Goal: Find specific page/section: Find specific page/section

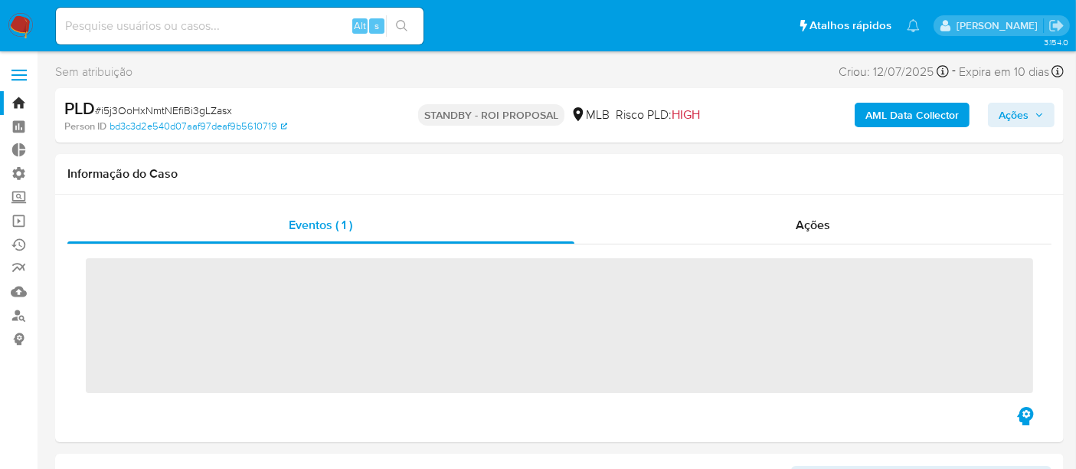
scroll to position [683, 0]
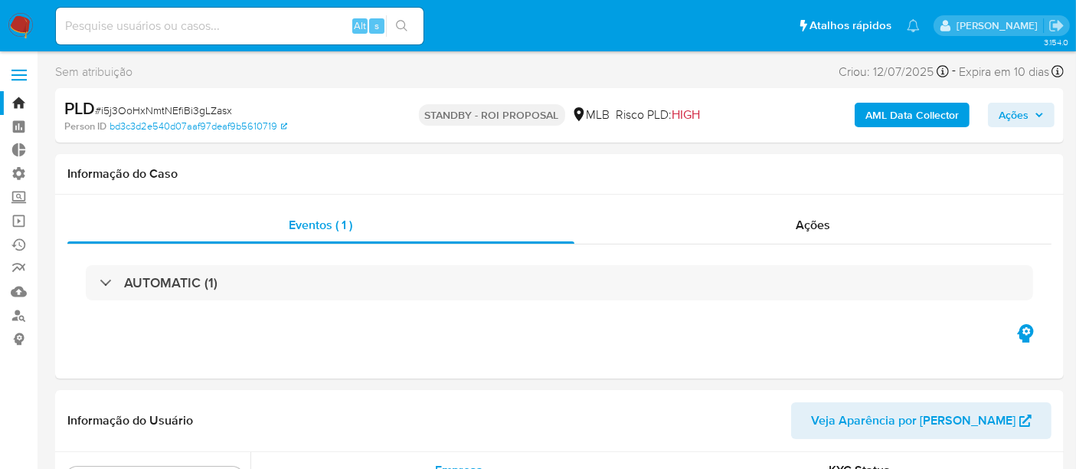
select select "10"
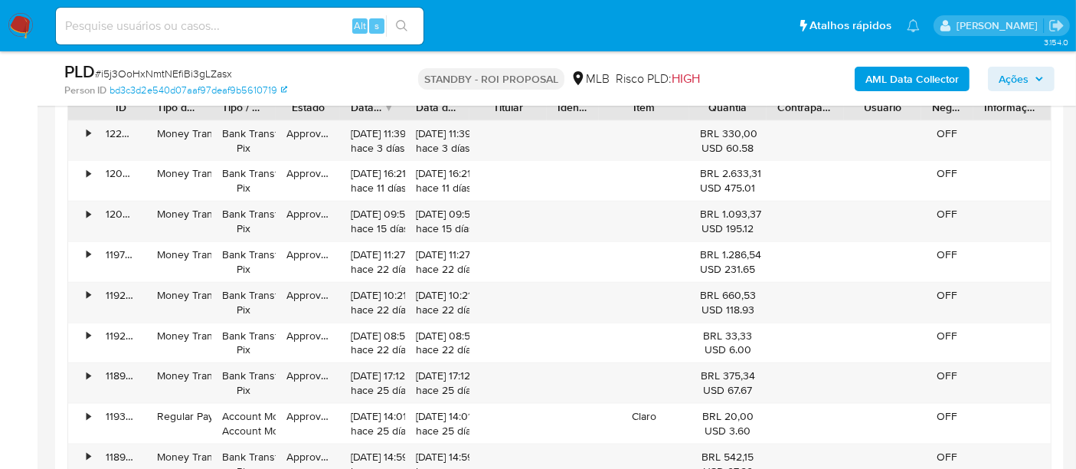
scroll to position [2211, 0]
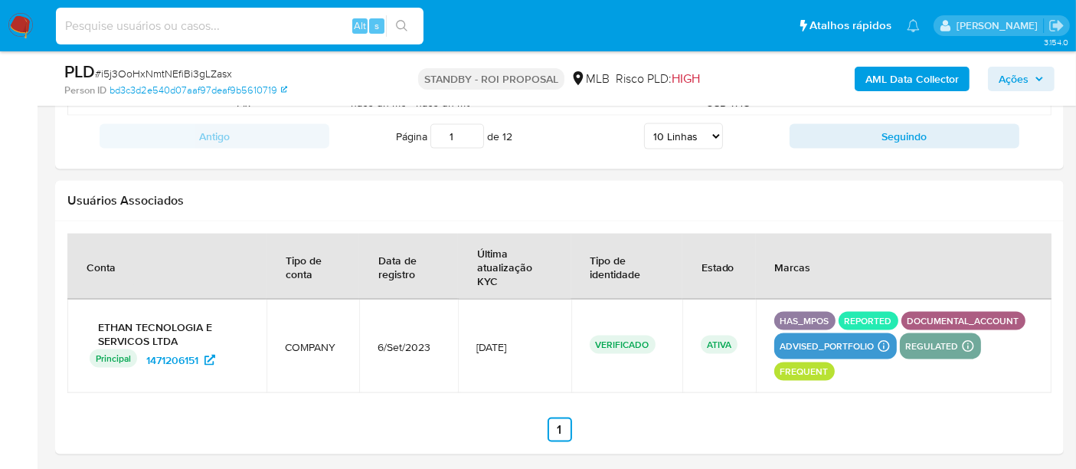
click at [153, 28] on input at bounding box center [239, 26] width 367 height 20
paste input "ne5Bty4zsFRkbLoZ61oVEmKV"
type input "ne5Bty4zsFRkbLoZ61oVEmKV"
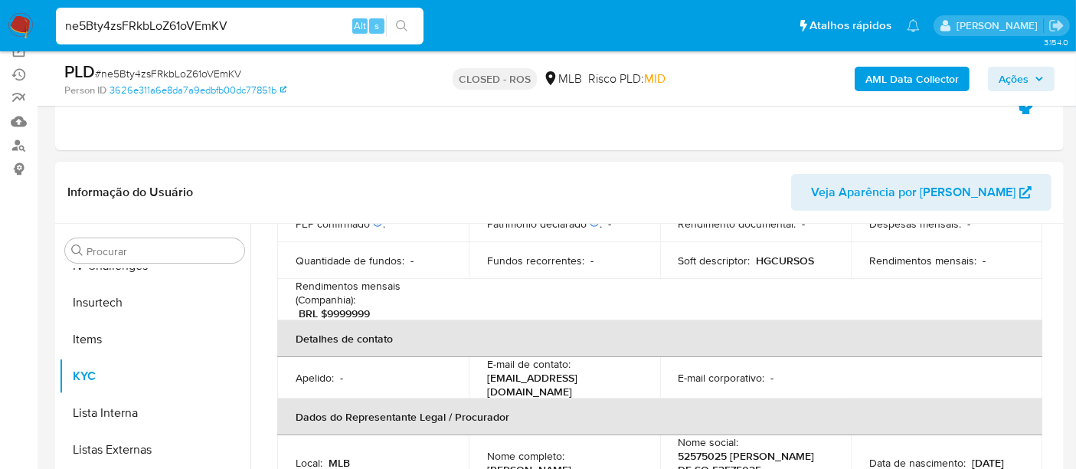
scroll to position [340, 0]
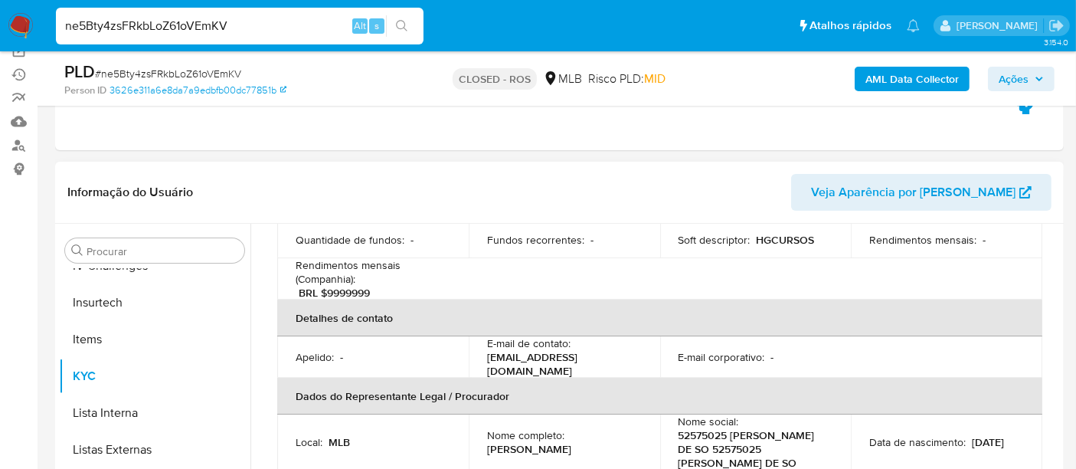
select select "10"
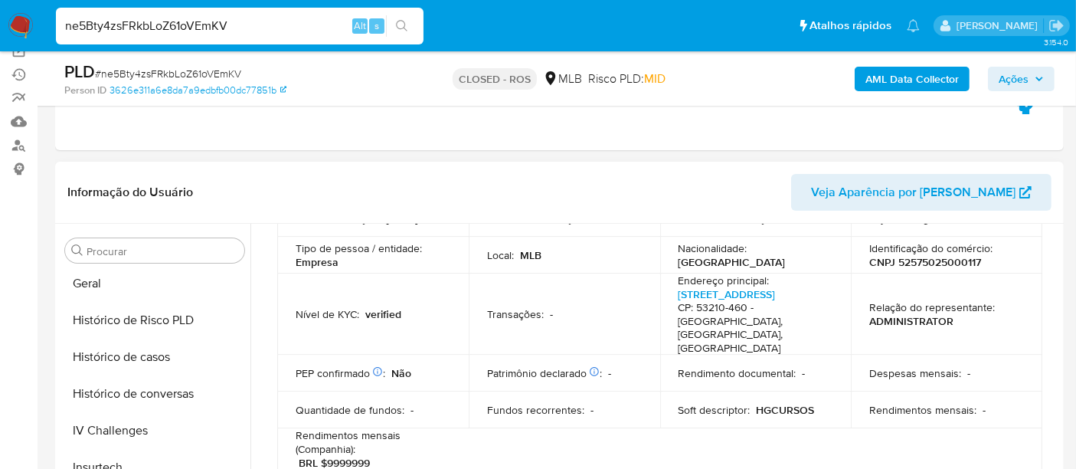
scroll to position [513, 0]
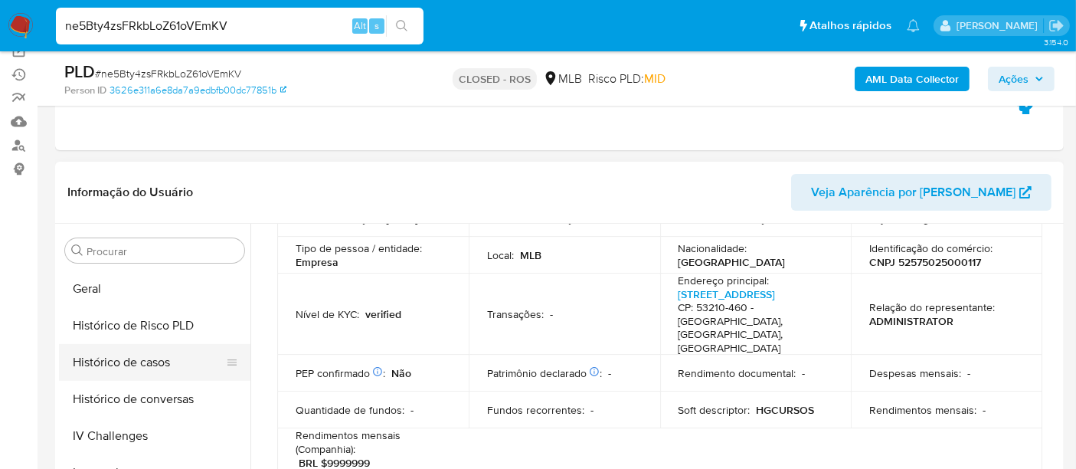
click at [129, 364] on button "Histórico de casos" at bounding box center [148, 362] width 179 height 37
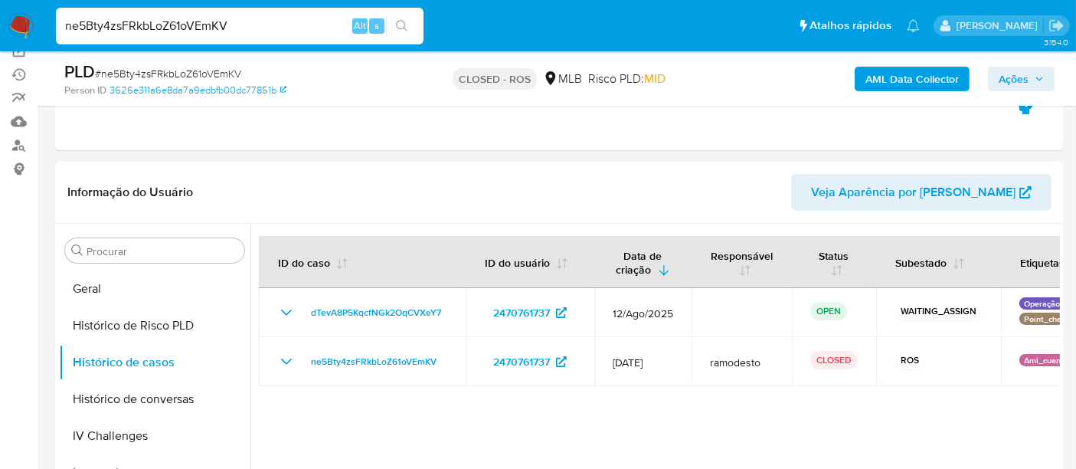
drag, startPoint x: 241, startPoint y: 27, endPoint x: 47, endPoint y: 34, distance: 194.6
click at [47, 34] on nav "Pausado Ver notificaciones ne5Bty4zsFRkbLoZ61oVEmKV Alt s Atalhos rápidos Presi…" at bounding box center [538, 25] width 1076 height 51
paste input "f7WmC8j428OEjH6SqGDxTioF"
type input "f7WmC8j428OEjH6SqGDxTioF"
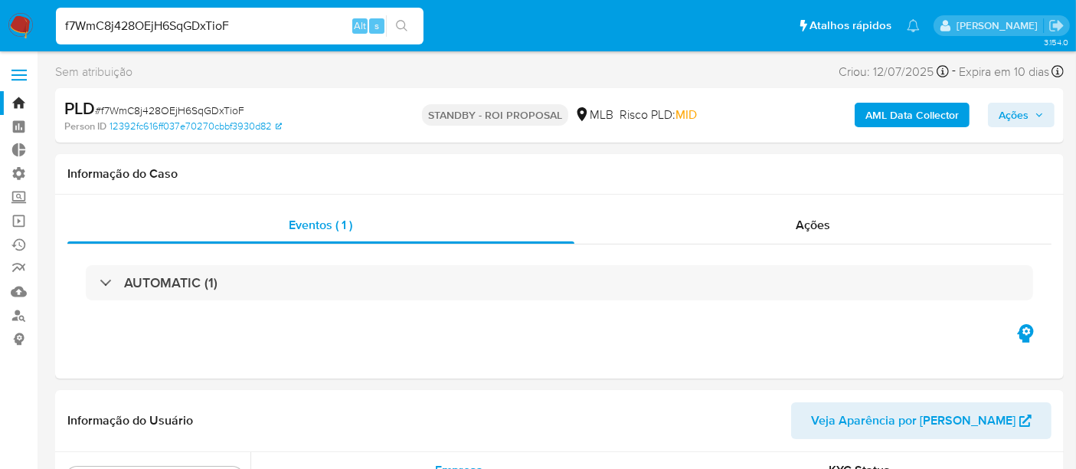
scroll to position [683, 0]
select select "10"
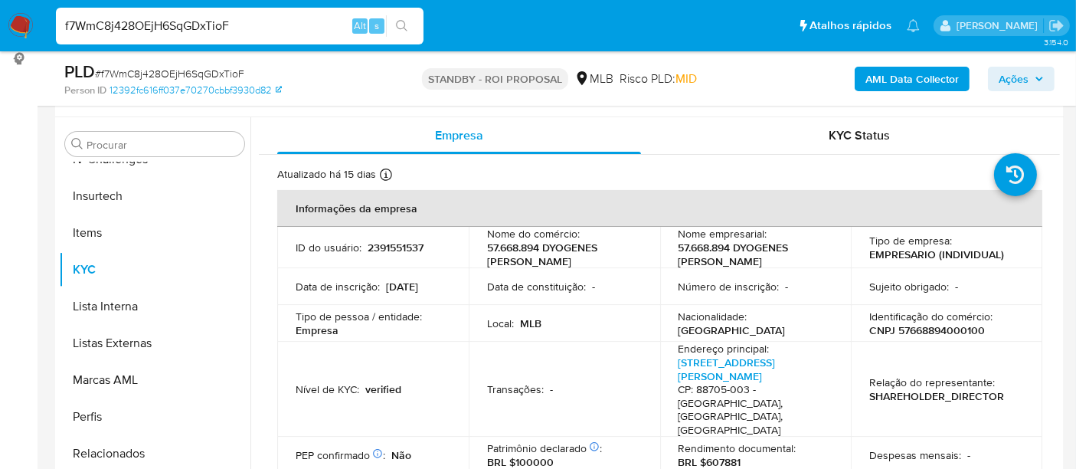
scroll to position [340, 0]
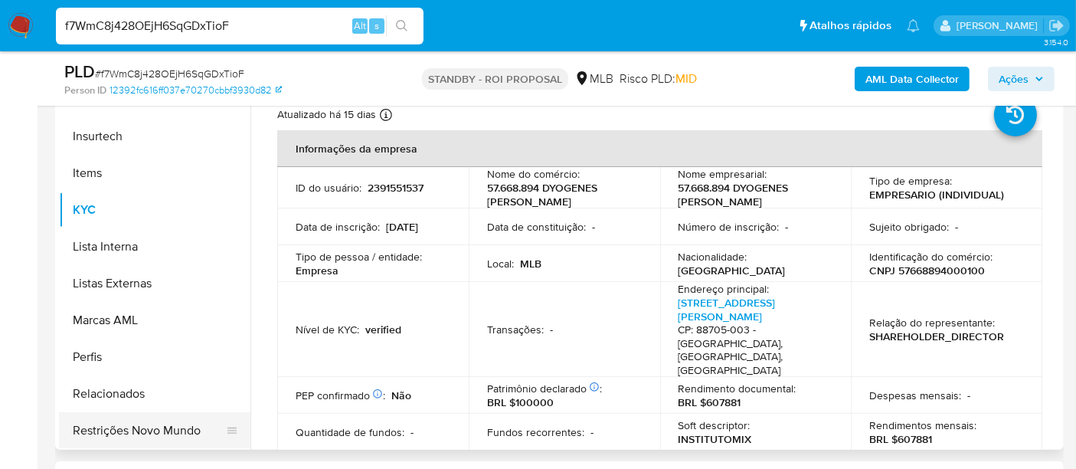
click at [155, 435] on button "Restrições Novo Mundo" at bounding box center [148, 430] width 179 height 37
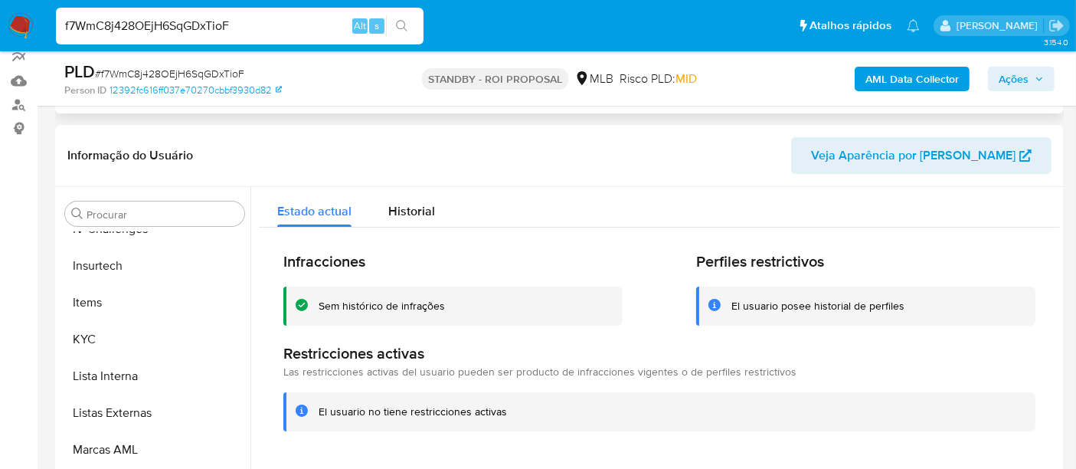
scroll to position [85, 0]
